Goal: Task Accomplishment & Management: Use online tool/utility

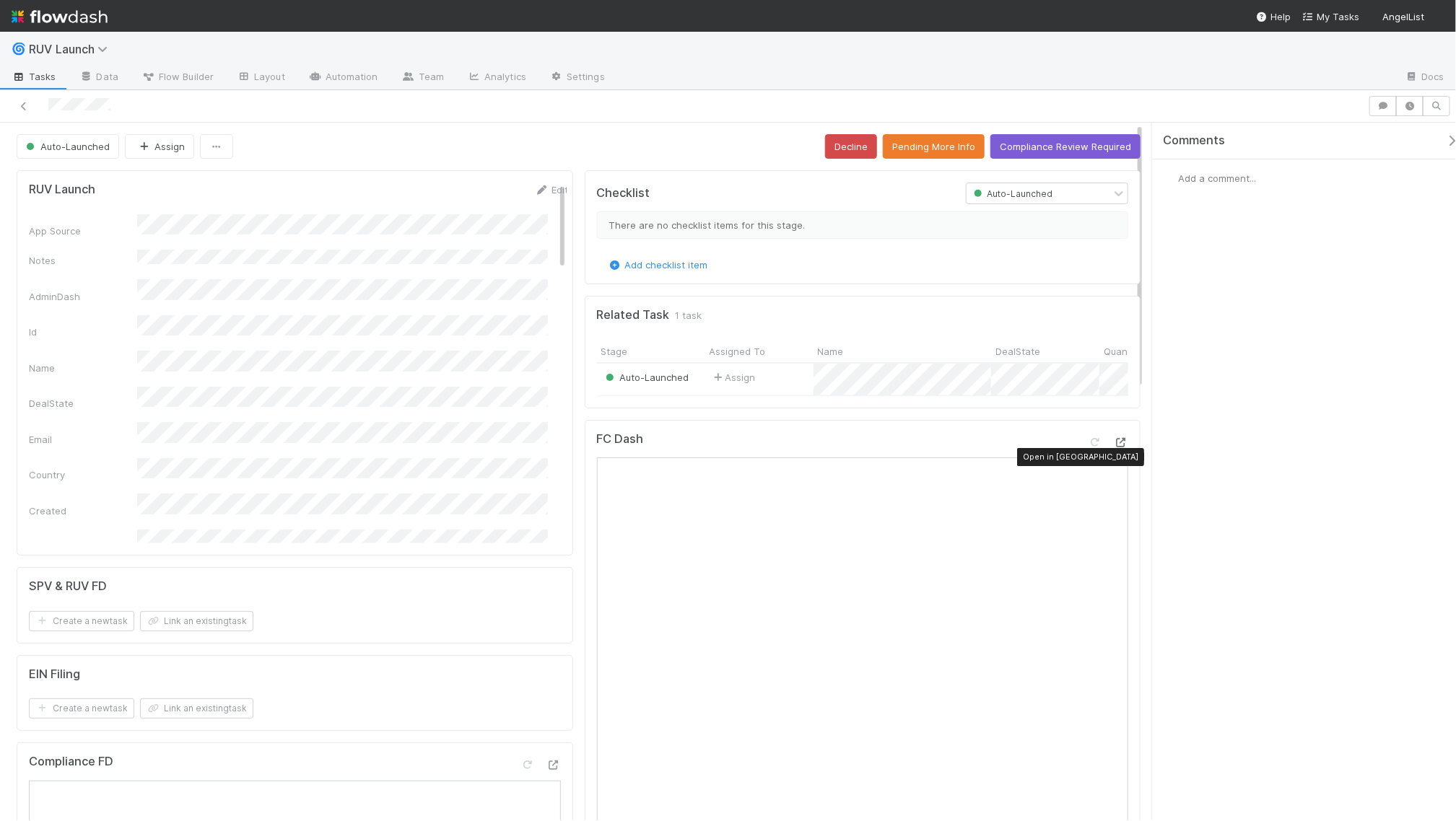
click at [1113, 447] on icon at bounding box center [1120, 443] width 14 height 10
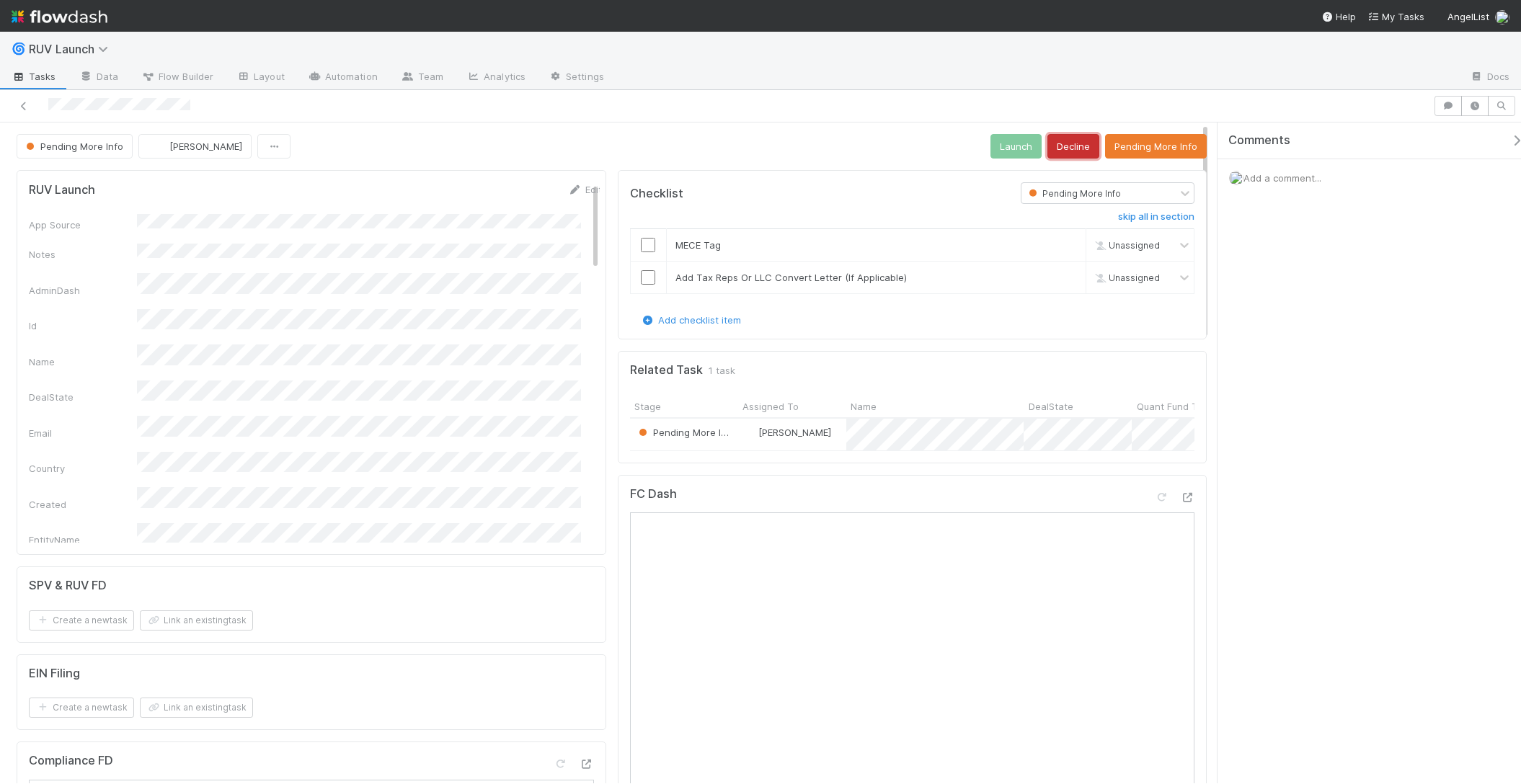
click at [1053, 137] on button "Decline" at bounding box center [1072, 146] width 52 height 25
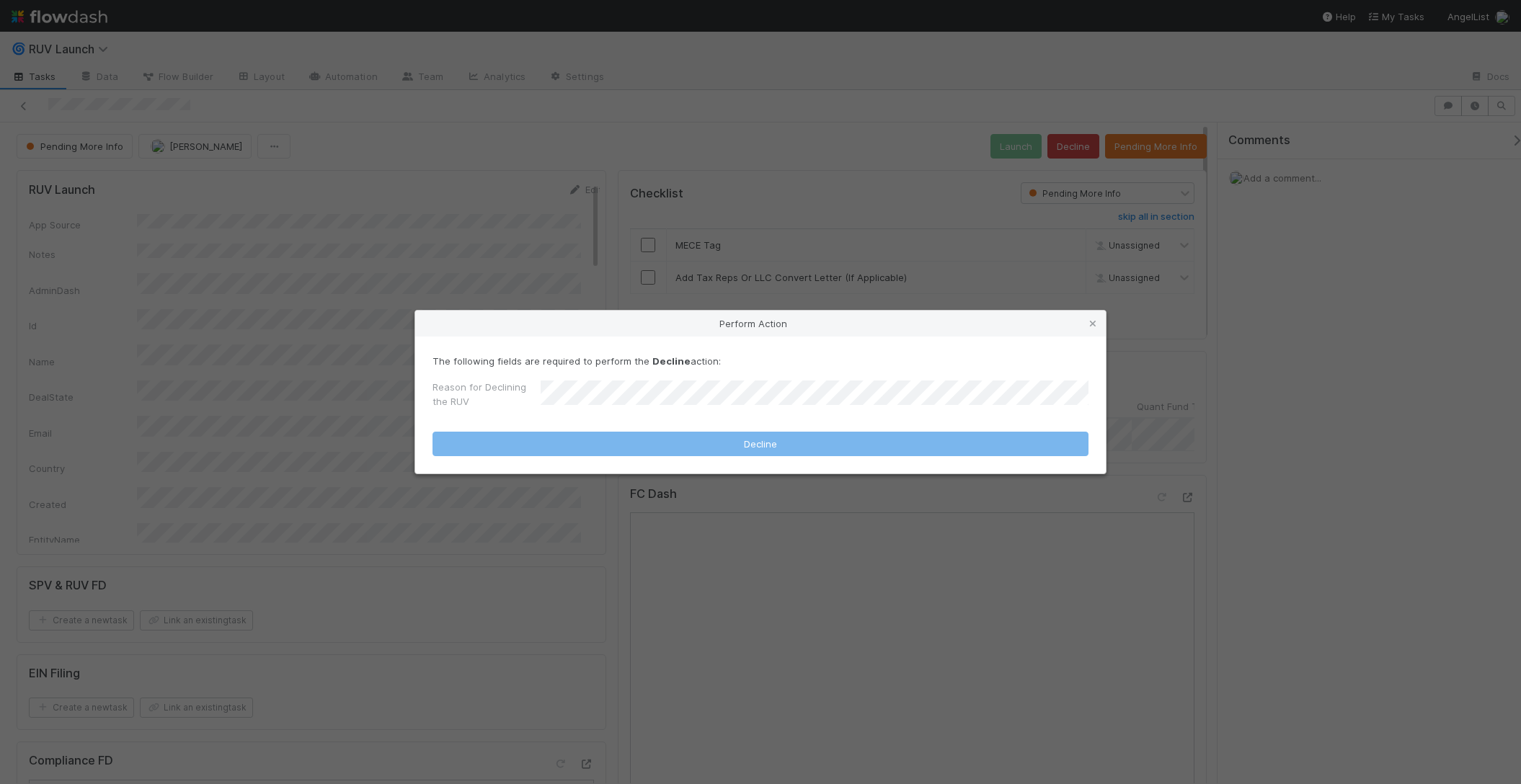
click at [768, 197] on div "Perform Action The following fields are required to perform the Decline action:…" at bounding box center [760, 392] width 1521 height 784
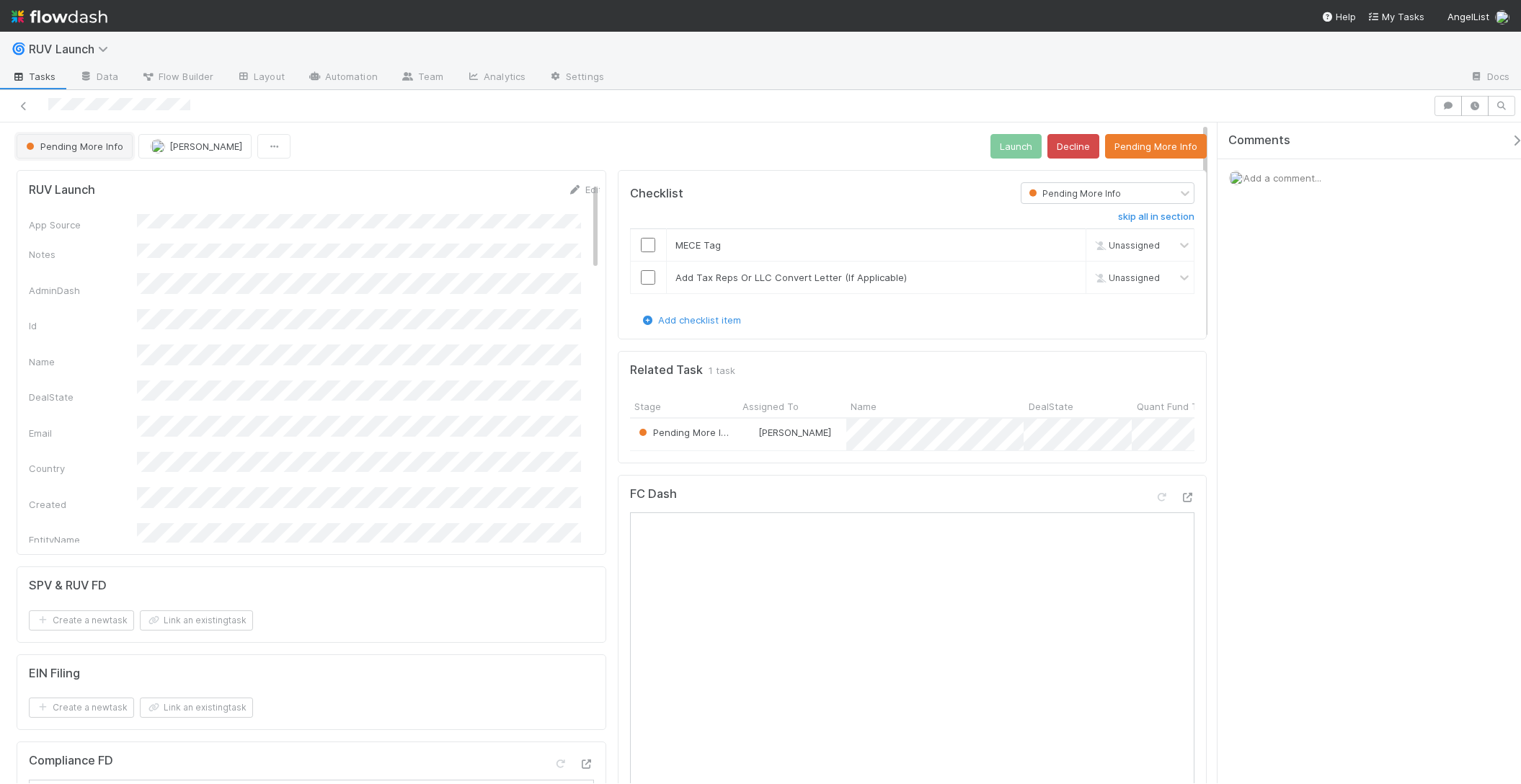
click at [99, 149] on span "Pending More Info" at bounding box center [73, 146] width 100 height 11
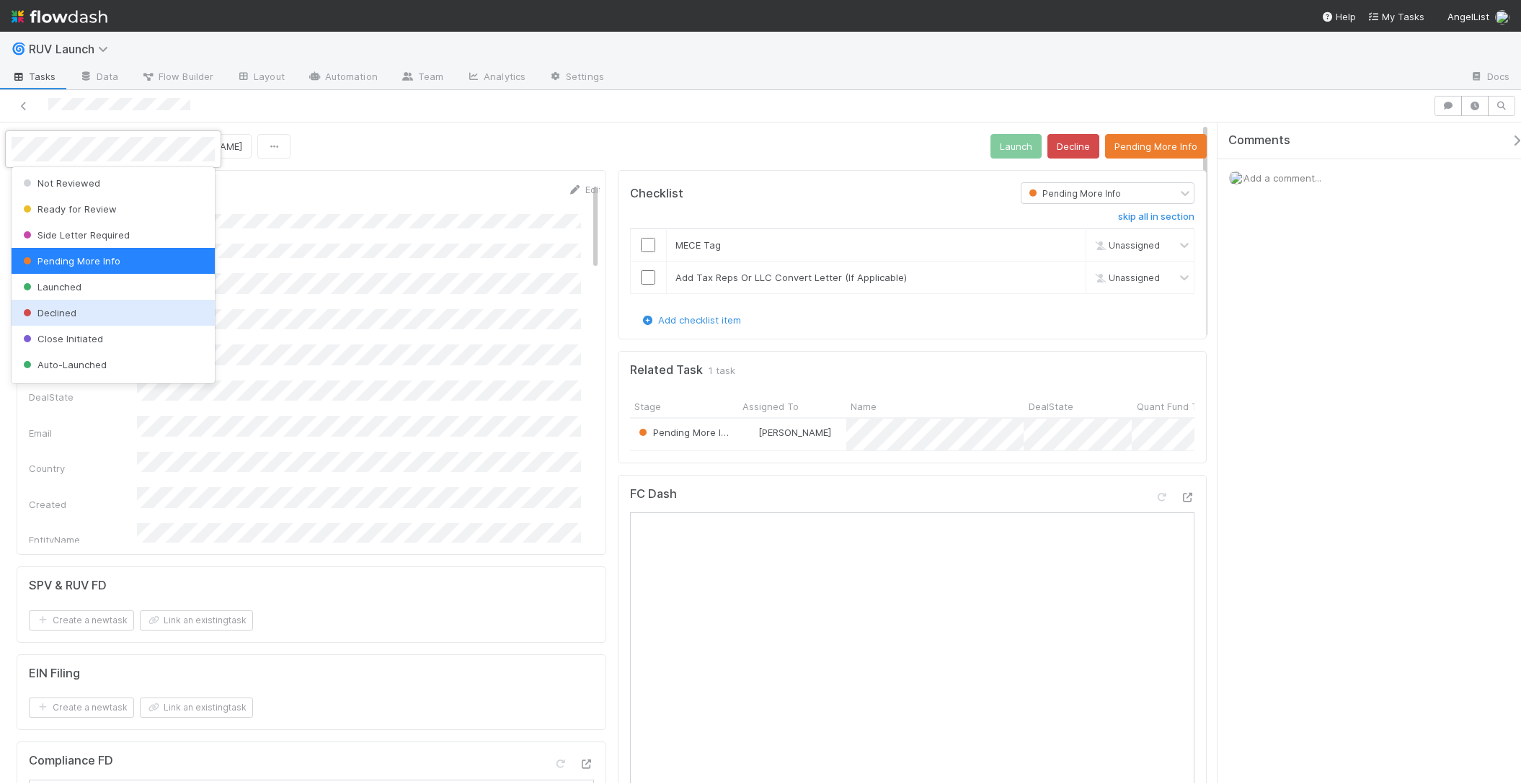
click at [86, 318] on div "Declined" at bounding box center [113, 313] width 203 height 26
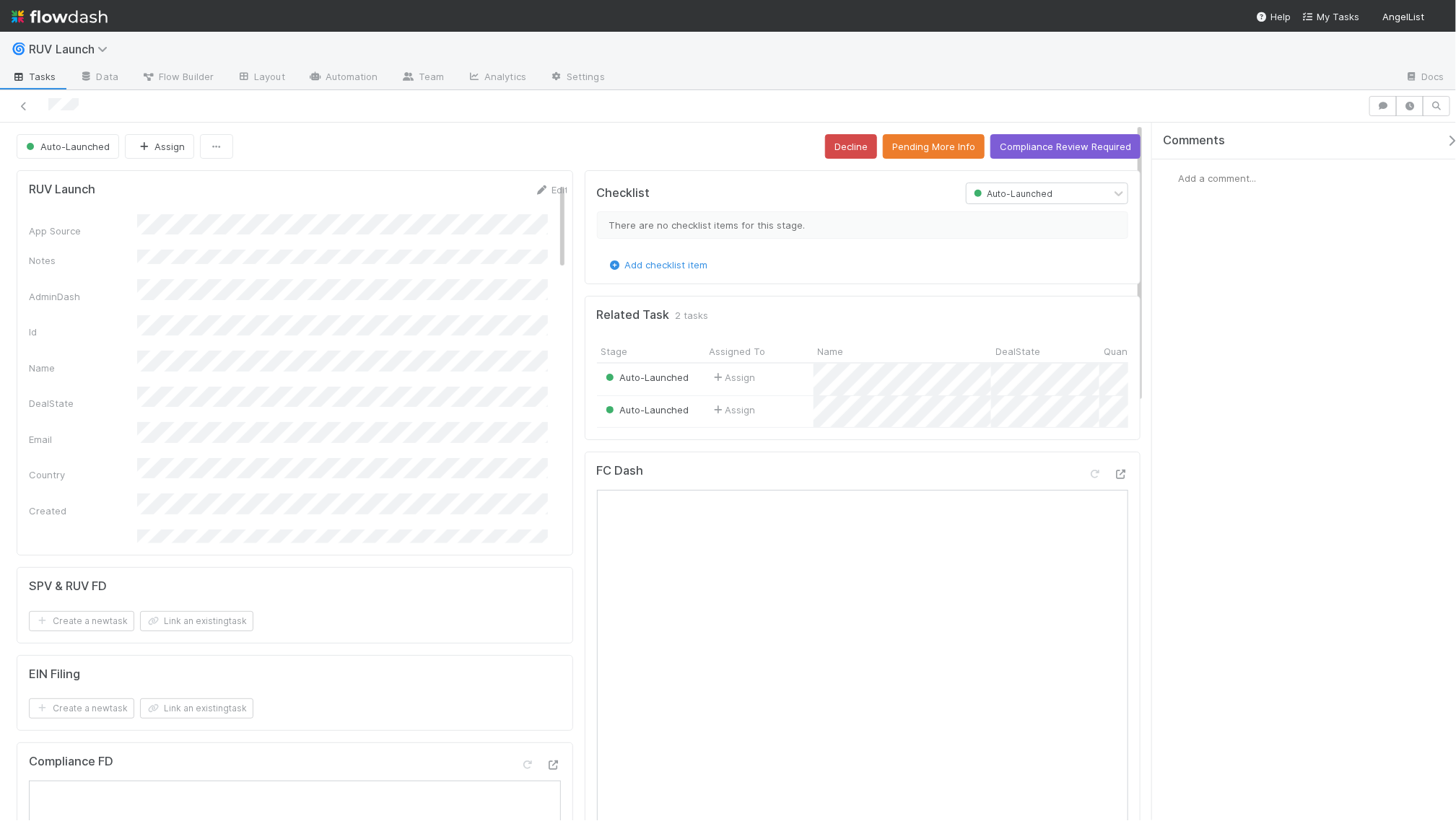
scroll to position [230, 0]
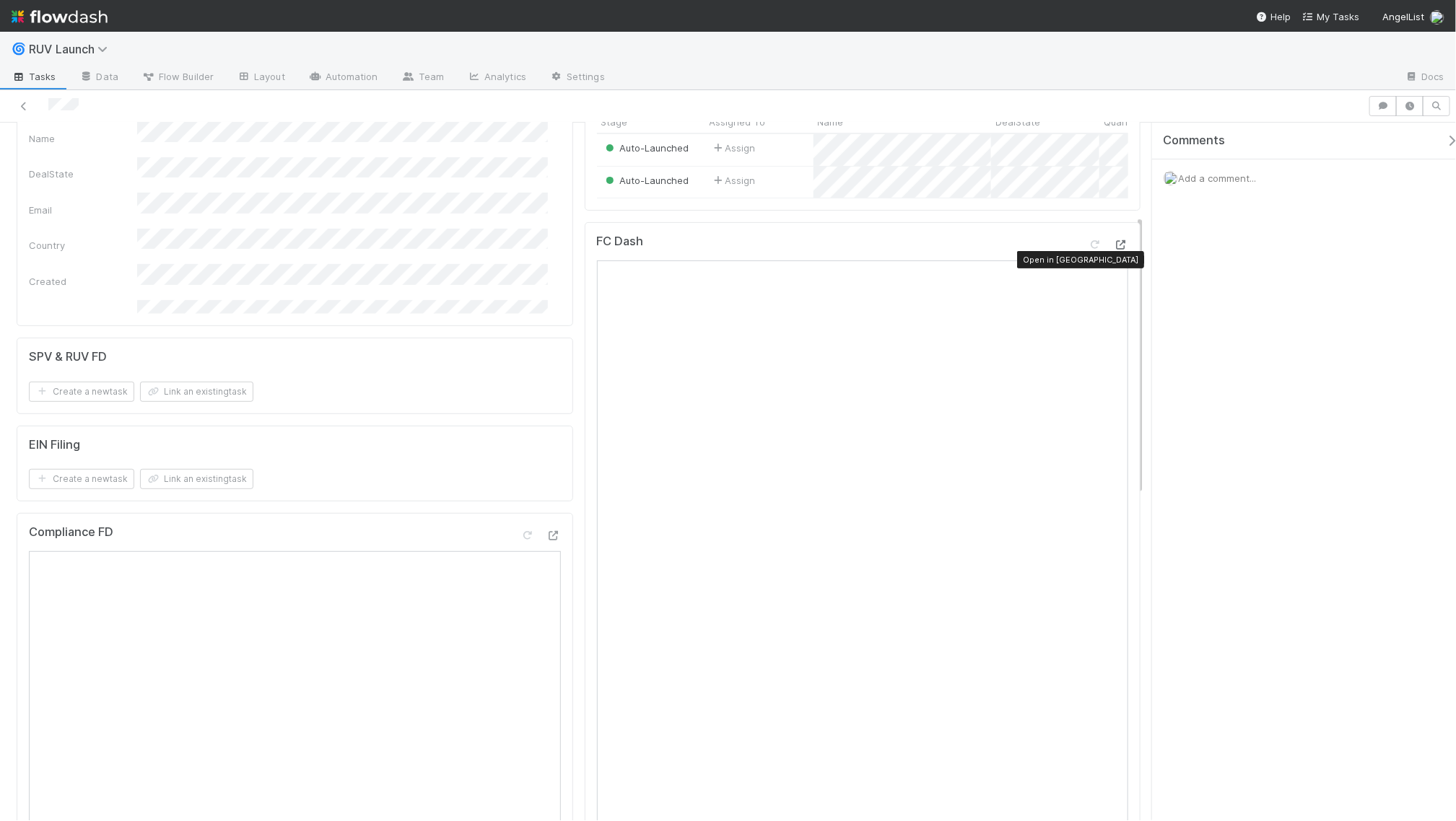
click at [1113, 250] on icon at bounding box center [1120, 245] width 14 height 10
